Goal: Information Seeking & Learning: Learn about a topic

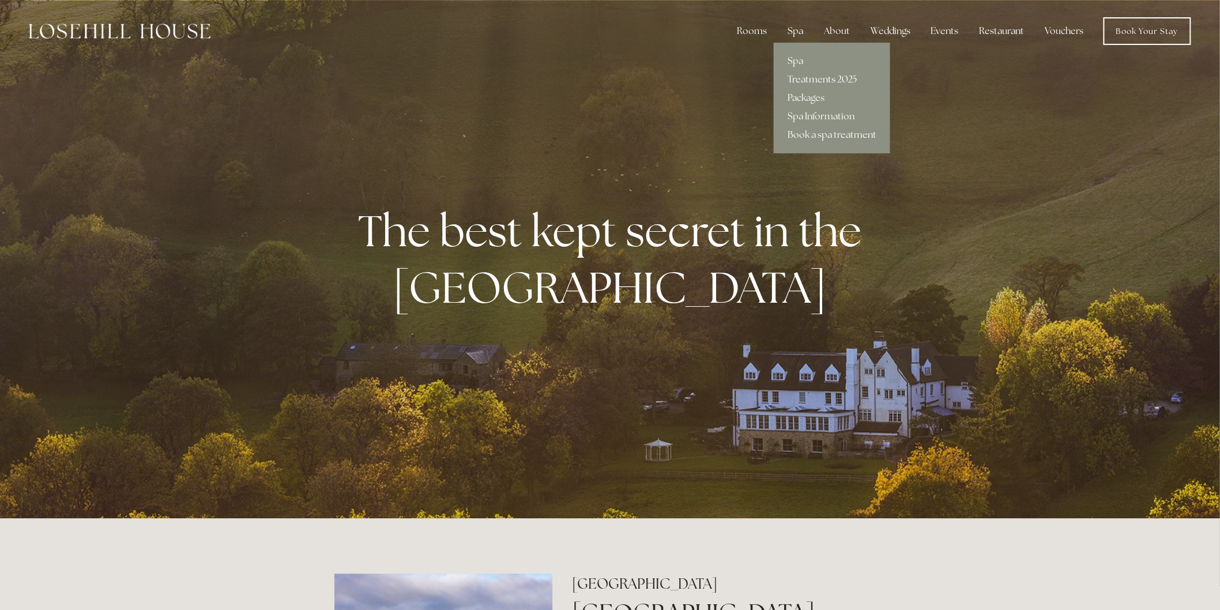
click at [810, 71] on link "Treatments 2025" at bounding box center [832, 79] width 116 height 18
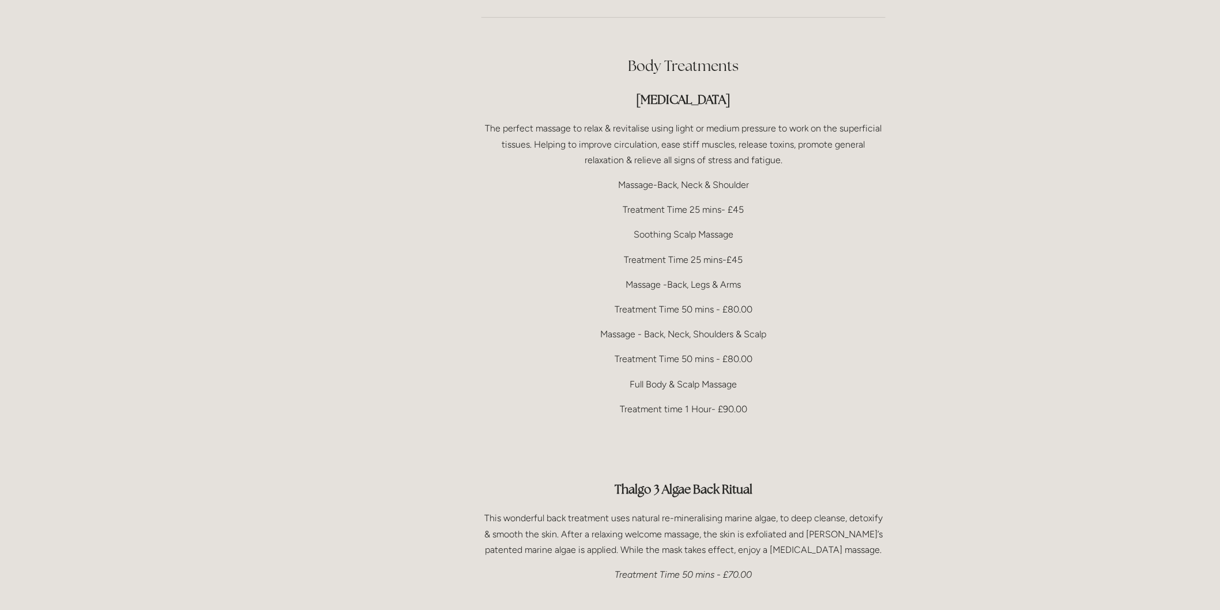
scroll to position [2498, 0]
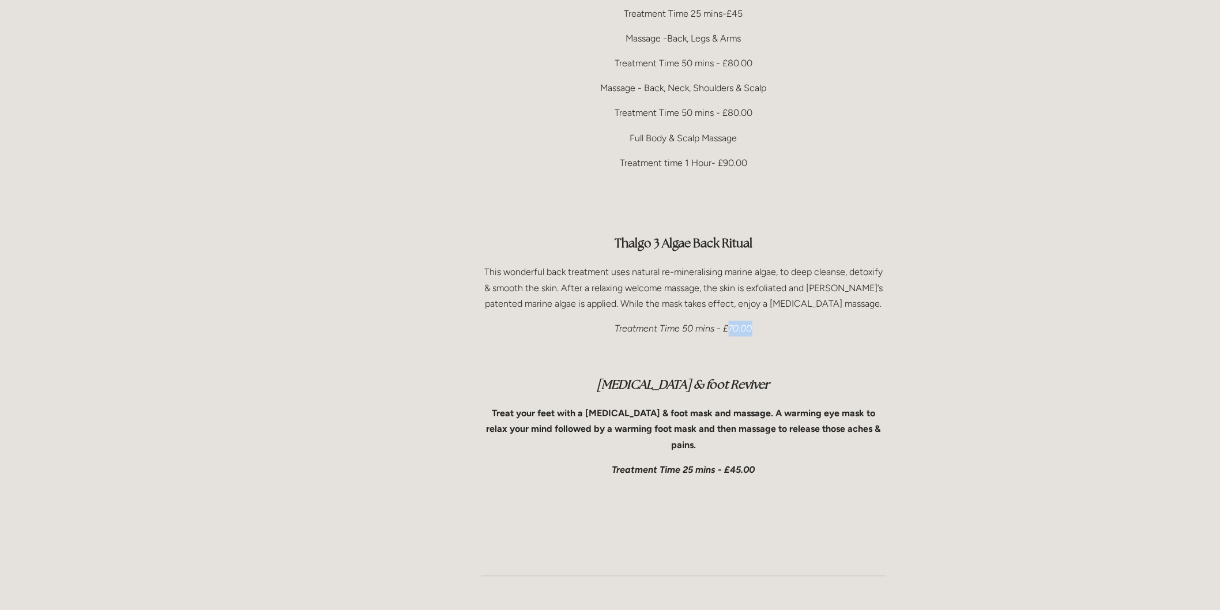
drag, startPoint x: 728, startPoint y: 295, endPoint x: 758, endPoint y: 296, distance: 30.0
click at [758, 321] on p "Treatment Time 50 mins - £70.00" at bounding box center [683, 329] width 404 height 16
drag, startPoint x: 614, startPoint y: 210, endPoint x: 756, endPoint y: 211, distance: 142.4
click at [756, 232] on h3 "Thalgo 3 Algae Back Ritual" at bounding box center [683, 243] width 404 height 23
copy strong "Thalgo 3 Algae Back Ritual"
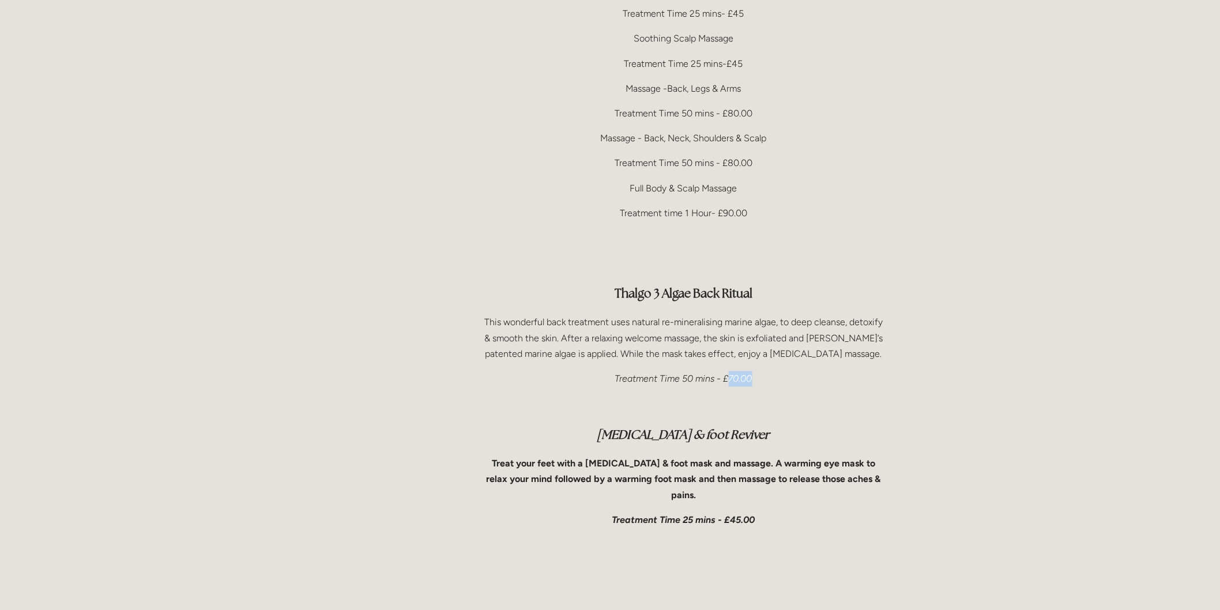
scroll to position [2306, 0]
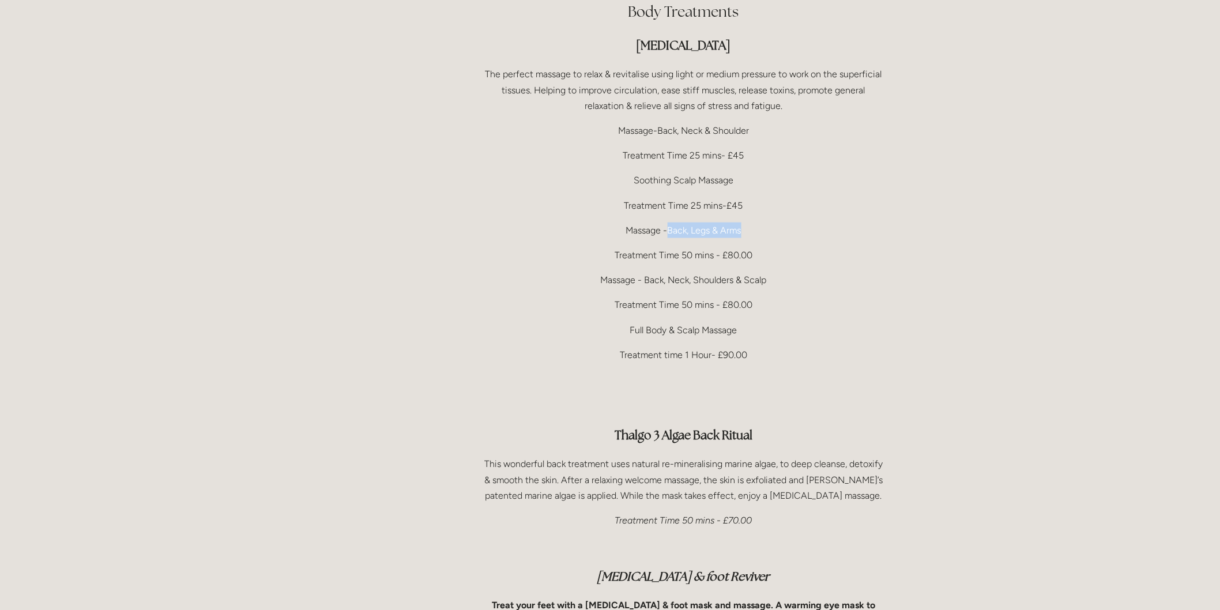
drag, startPoint x: 666, startPoint y: 197, endPoint x: 745, endPoint y: 197, distance: 79.0
click at [745, 223] on p "Massage -Back, Legs & Arms" at bounding box center [683, 231] width 404 height 16
copy p "Back, Legs & Arms"
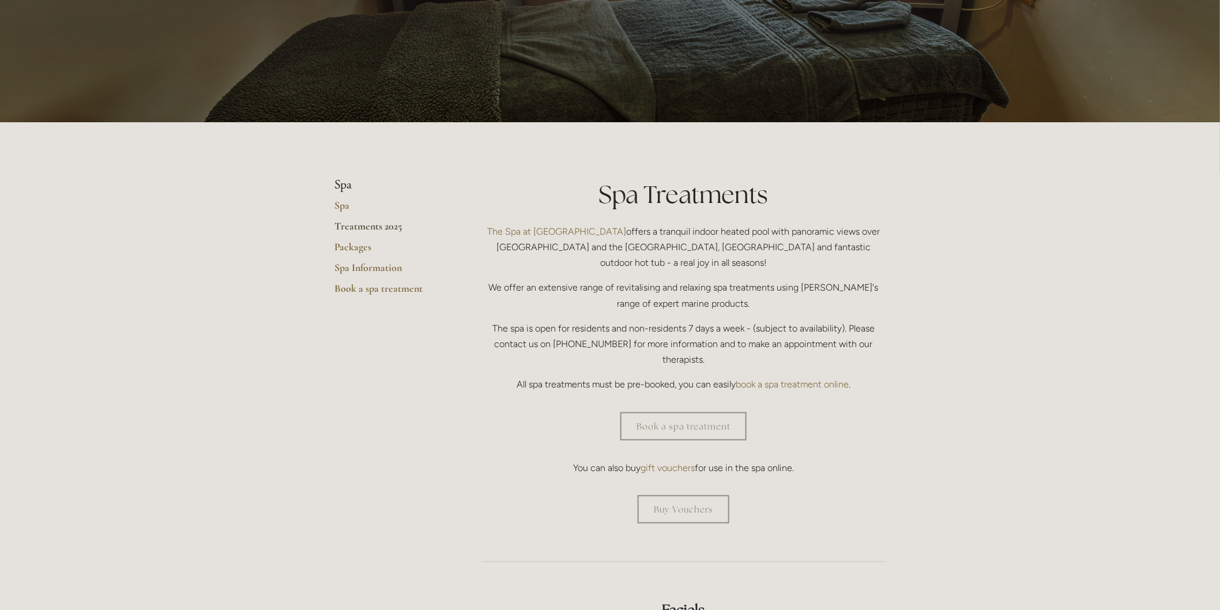
scroll to position [0, 0]
